Goal: Transaction & Acquisition: Purchase product/service

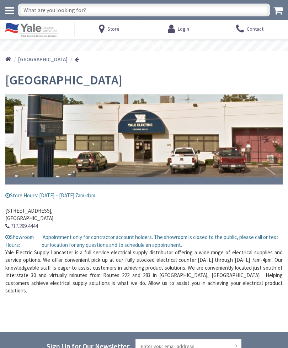
click at [152, 10] on input "text" at bounding box center [144, 10] width 253 height 13
type input "Outdoor fan"
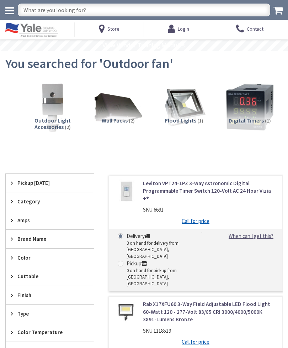
click at [103, 11] on input "text" at bounding box center [144, 10] width 253 height 13
type input "Outdoor ceiling fan"
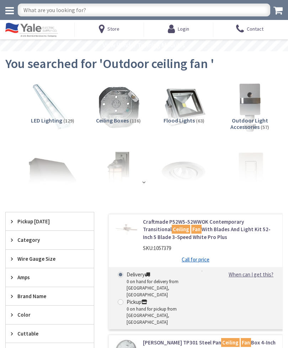
click at [107, 9] on input "text" at bounding box center [144, 10] width 253 height 13
type input "Fan"
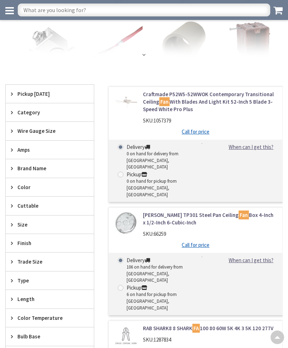
scroll to position [109, 0]
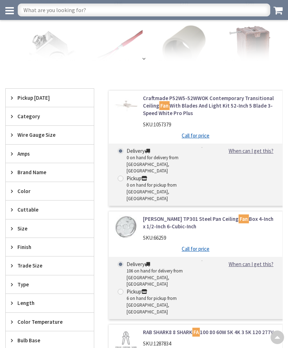
click at [17, 115] on div "Category" at bounding box center [50, 116] width 88 height 18
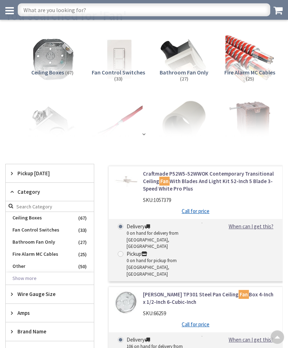
scroll to position [0, 0]
